Goal: Task Accomplishment & Management: Use online tool/utility

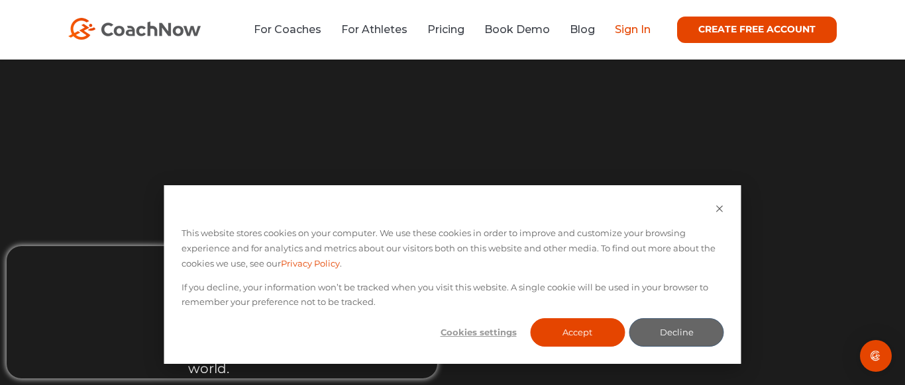
click at [628, 30] on link "Sign In" at bounding box center [633, 29] width 36 height 13
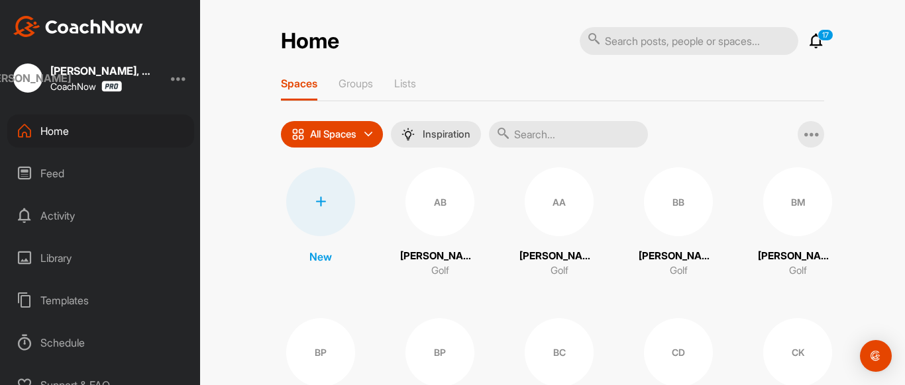
click at [341, 199] on div at bounding box center [320, 202] width 69 height 69
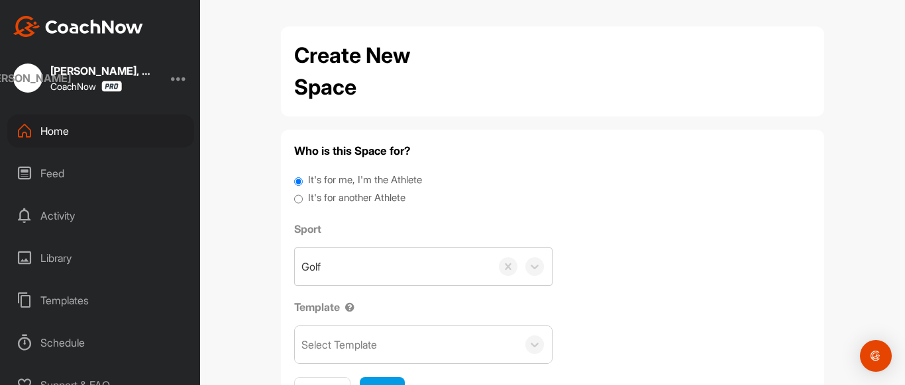
scroll to position [65, 0]
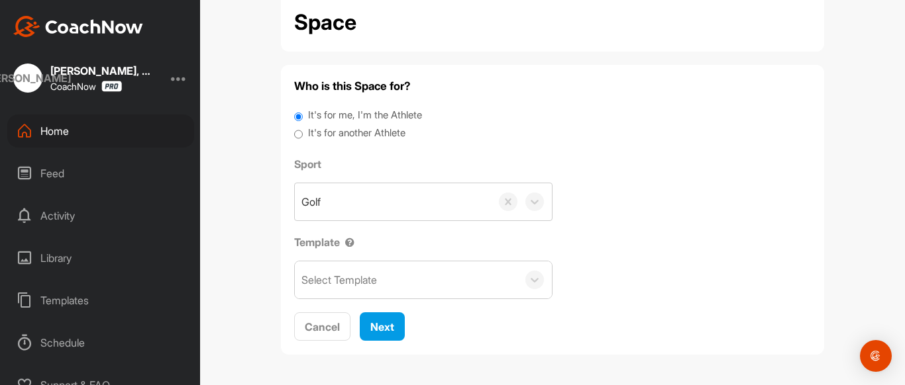
click at [300, 136] on input "It's for another Athlete" at bounding box center [298, 135] width 9 height 18
radio input "true"
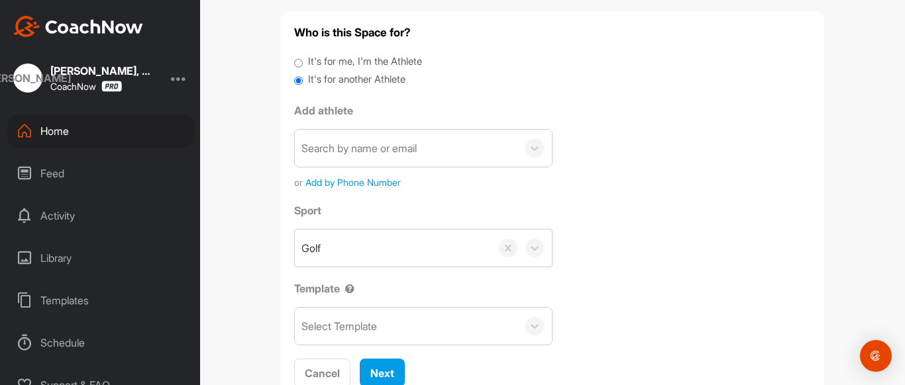
scroll to position [128, 0]
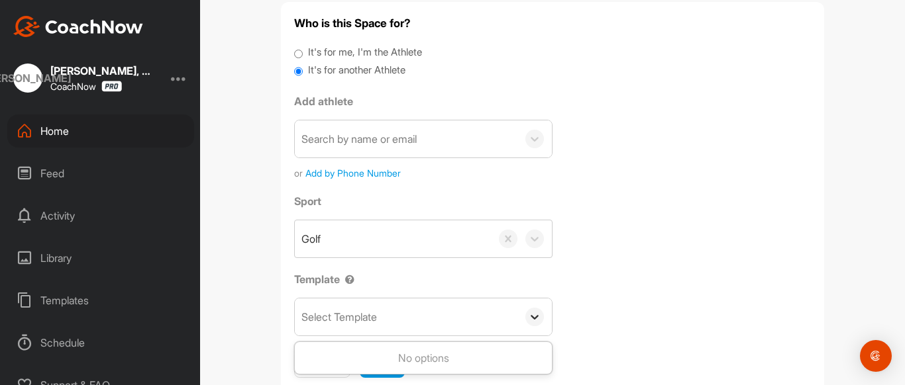
click at [538, 309] on div at bounding box center [534, 317] width 19 height 19
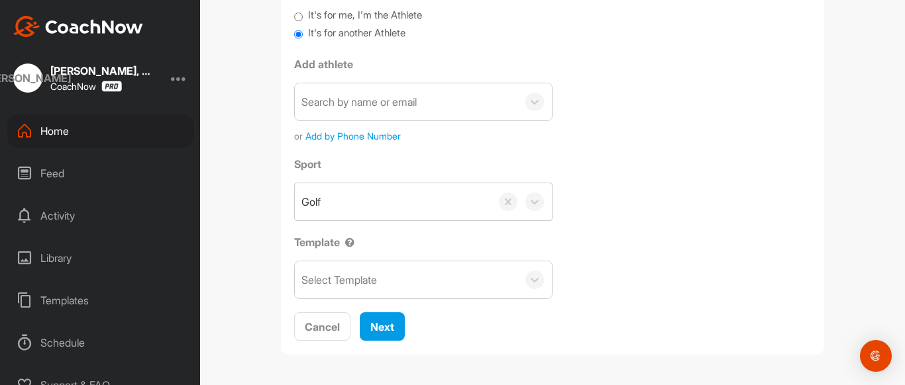
click at [632, 261] on div "Sport Golf Template Select Template" at bounding box center [552, 227] width 517 height 143
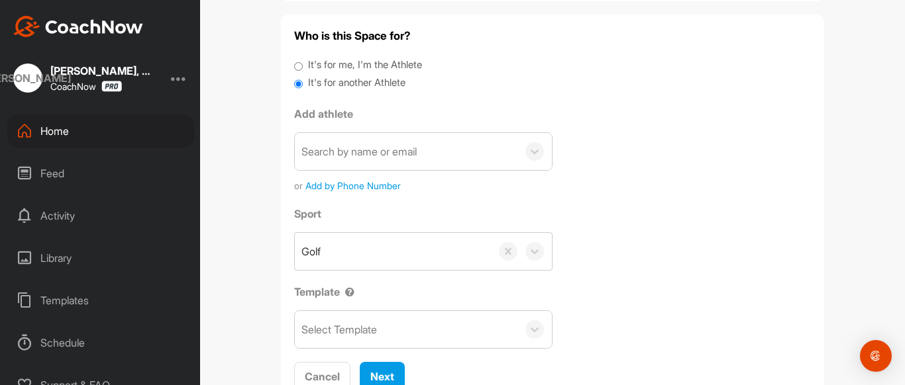
scroll to position [126, 0]
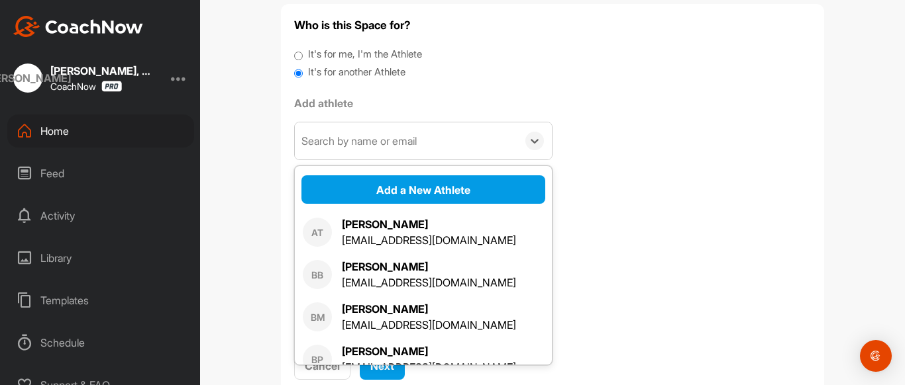
click at [406, 128] on div "Search by name or email" at bounding box center [406, 141] width 223 height 37
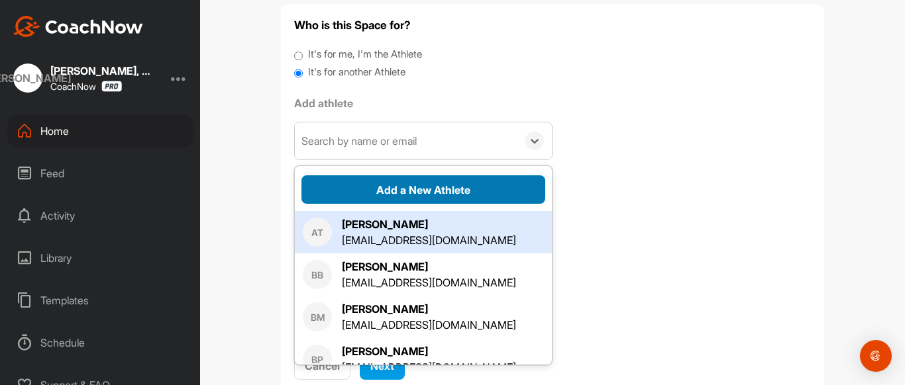
click at [413, 186] on button "Add a New Athlete" at bounding box center [423, 190] width 244 height 28
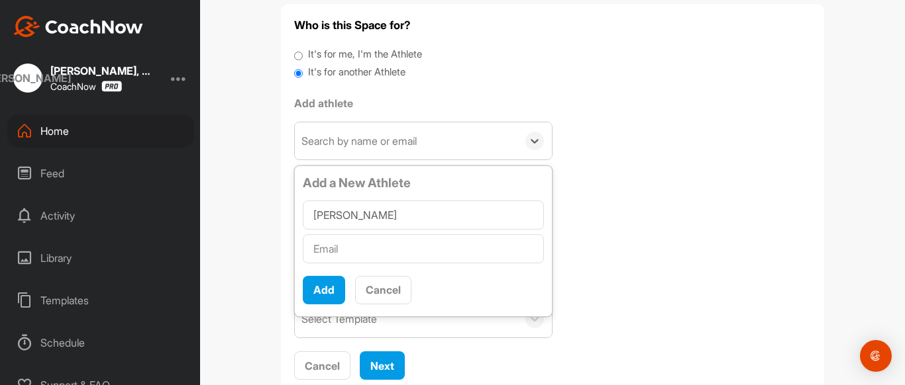
type input "[PERSON_NAME]"
click at [413, 248] on input "text" at bounding box center [423, 248] width 241 height 29
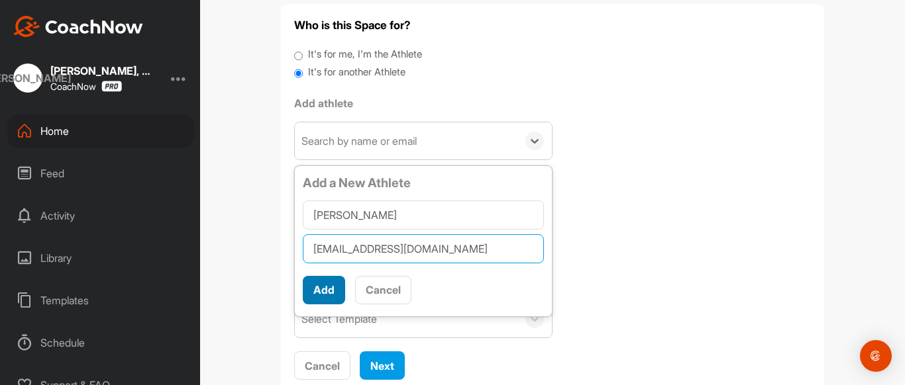
type input "[EMAIL_ADDRESS][DOMAIN_NAME]"
click at [333, 293] on button "Add" at bounding box center [324, 290] width 42 height 28
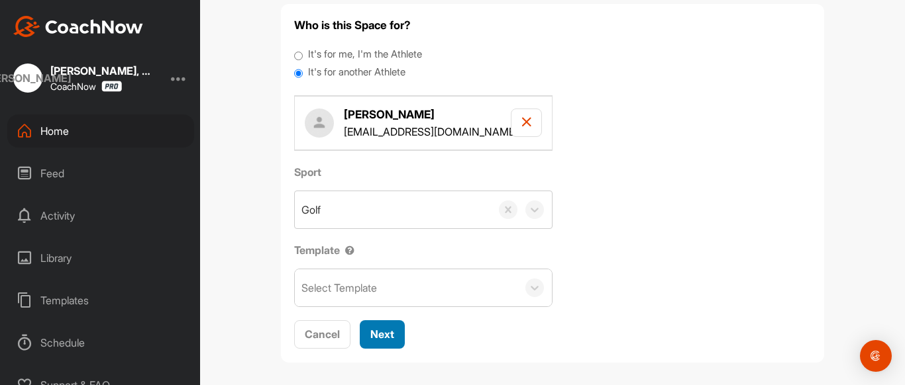
click at [374, 337] on span "Next" at bounding box center [382, 334] width 24 height 13
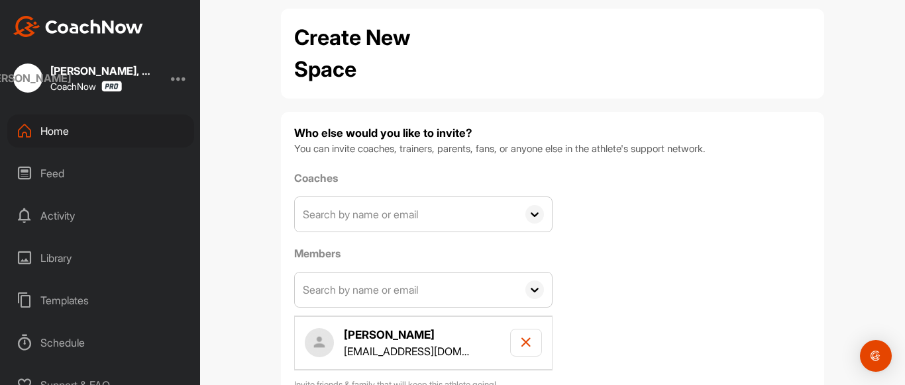
scroll to position [111, 0]
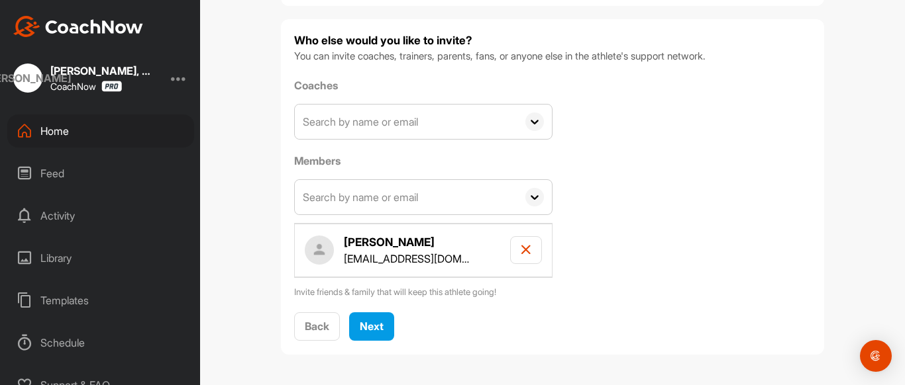
click at [533, 126] on icon at bounding box center [534, 122] width 19 height 19
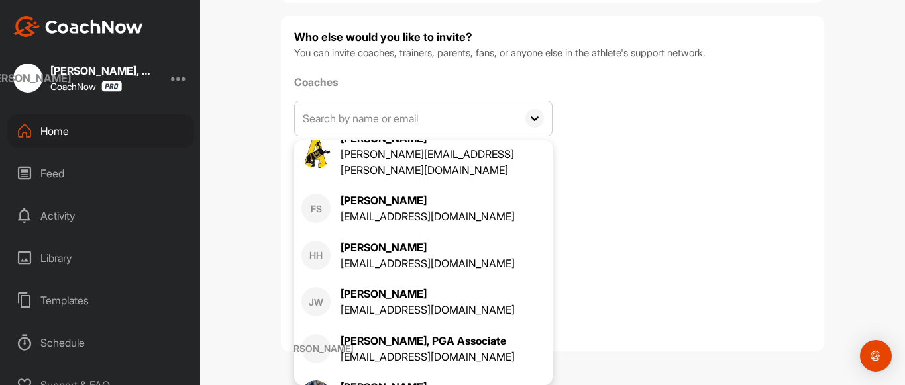
scroll to position [458, 0]
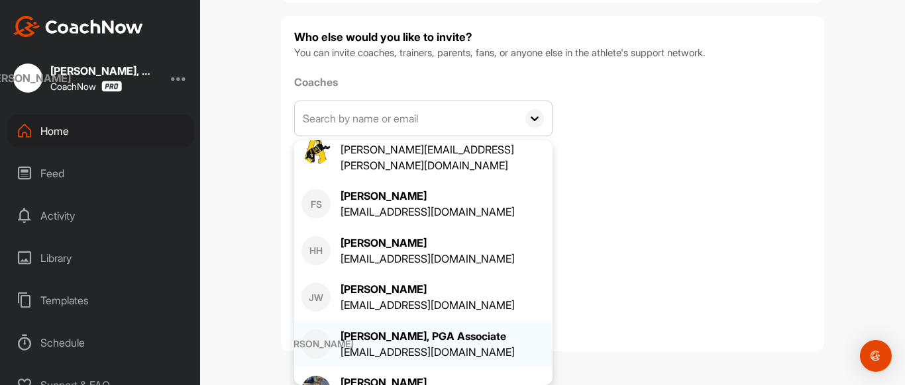
click at [412, 344] on div "[EMAIL_ADDRESS][DOMAIN_NAME]" at bounding box center [427, 352] width 174 height 16
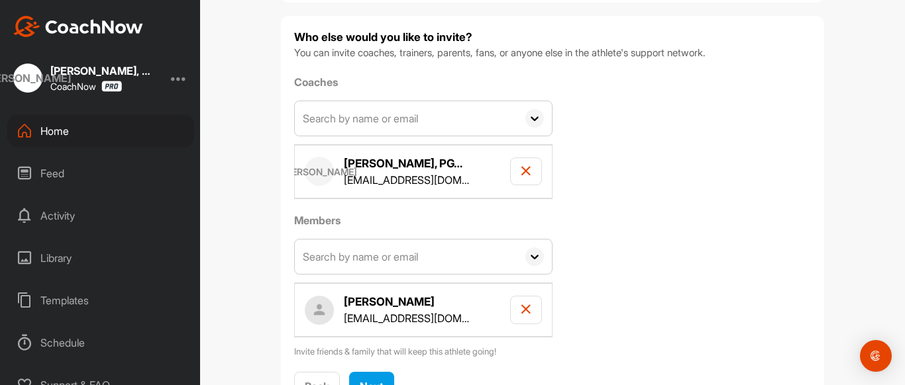
scroll to position [174, 0]
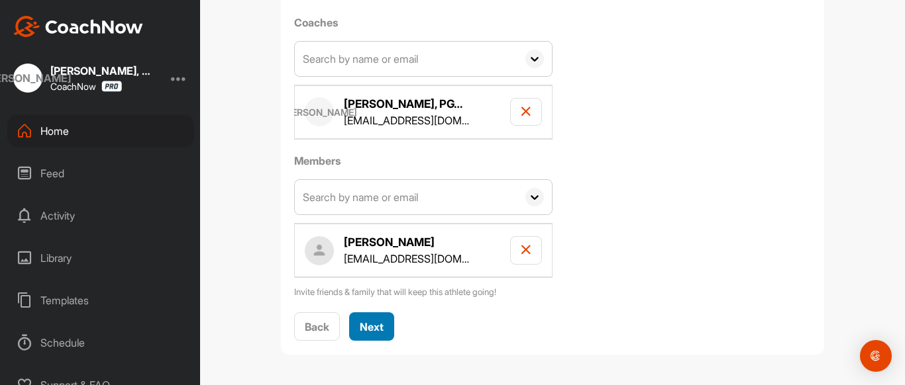
click at [379, 334] on div "Next" at bounding box center [372, 327] width 24 height 16
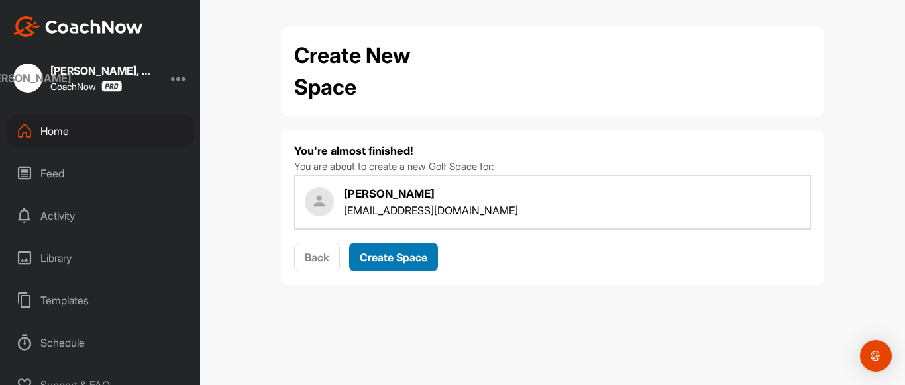
click at [387, 248] on button "Create Space" at bounding box center [393, 257] width 89 height 28
